Goal: Transaction & Acquisition: Book appointment/travel/reservation

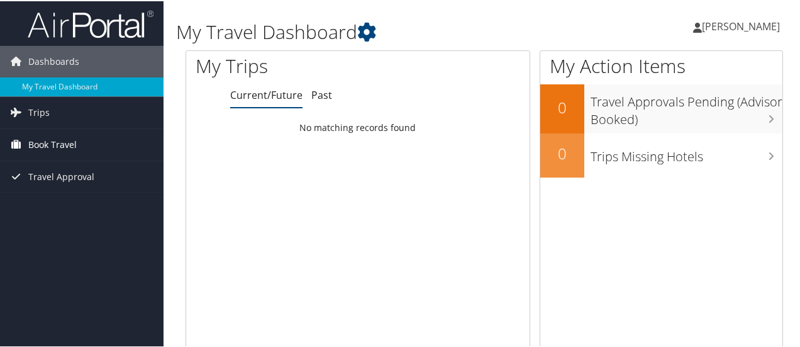
click at [50, 140] on span "Book Travel" at bounding box center [52, 143] width 48 height 31
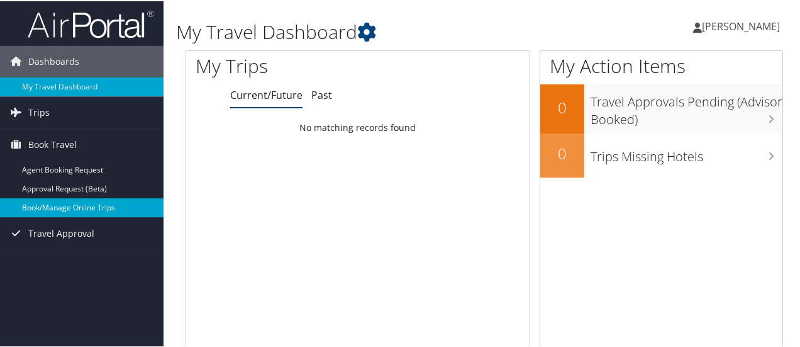
click at [58, 206] on link "Book/Manage Online Trips" at bounding box center [82, 206] width 164 height 19
